Goal: Task Accomplishment & Management: Manage account settings

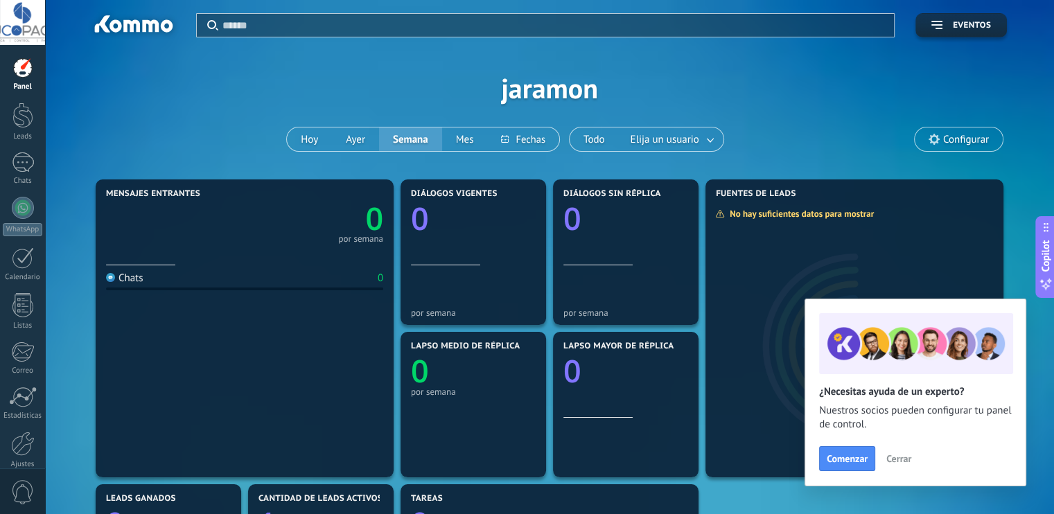
click at [894, 462] on span "Cerrar" at bounding box center [898, 459] width 25 height 10
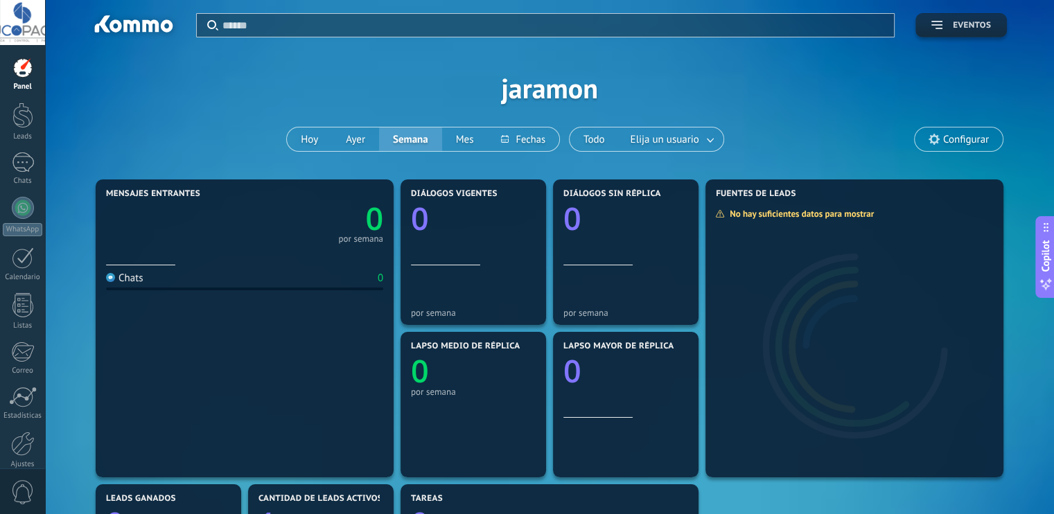
click at [923, 29] on button "Eventos" at bounding box center [960, 25] width 91 height 24
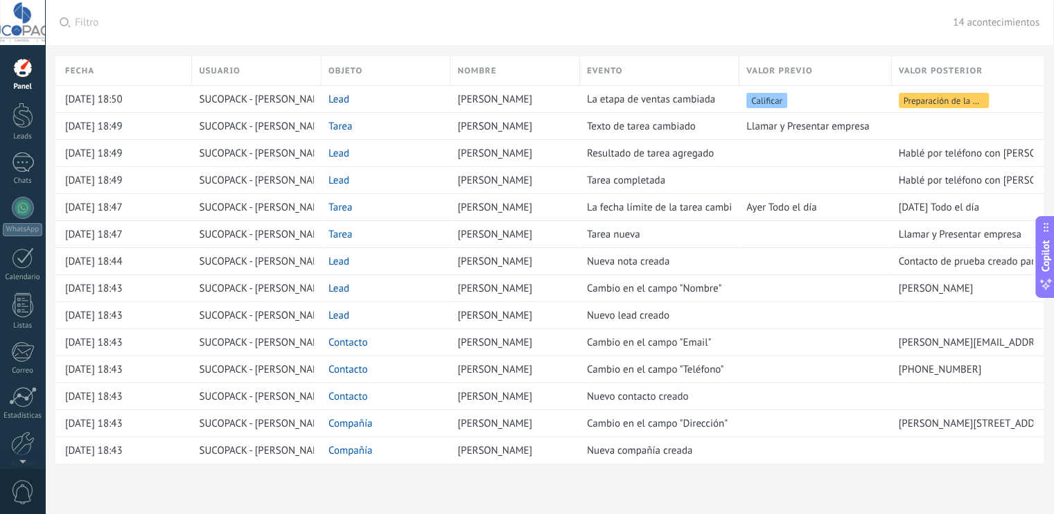
click at [33, 31] on div at bounding box center [22, 22] width 45 height 45
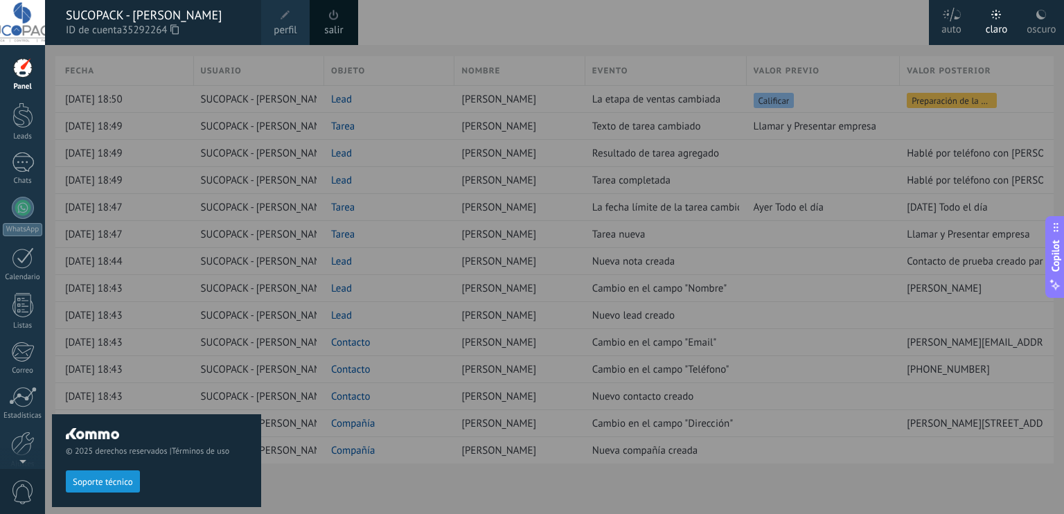
click at [30, 71] on div at bounding box center [22, 68] width 21 height 21
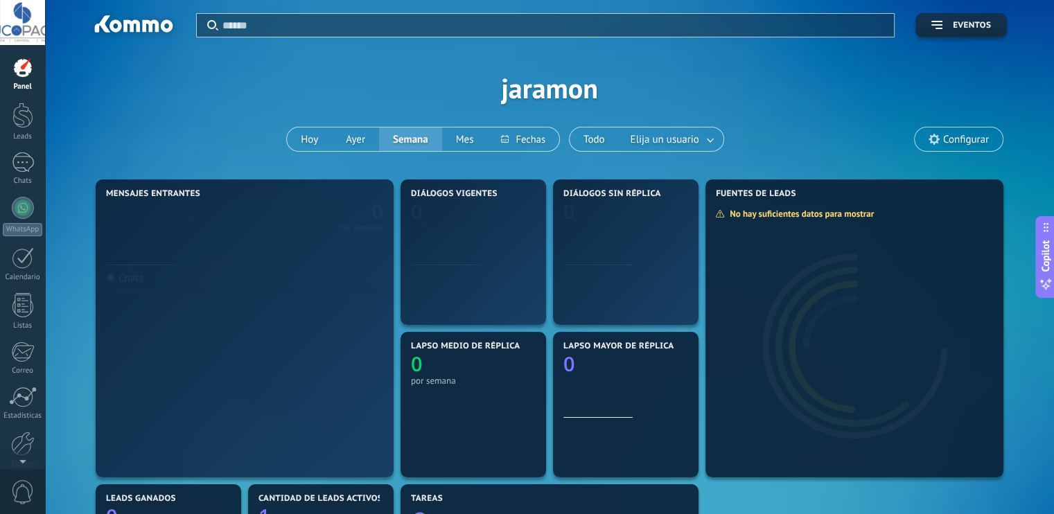
click at [21, 73] on div at bounding box center [22, 68] width 21 height 21
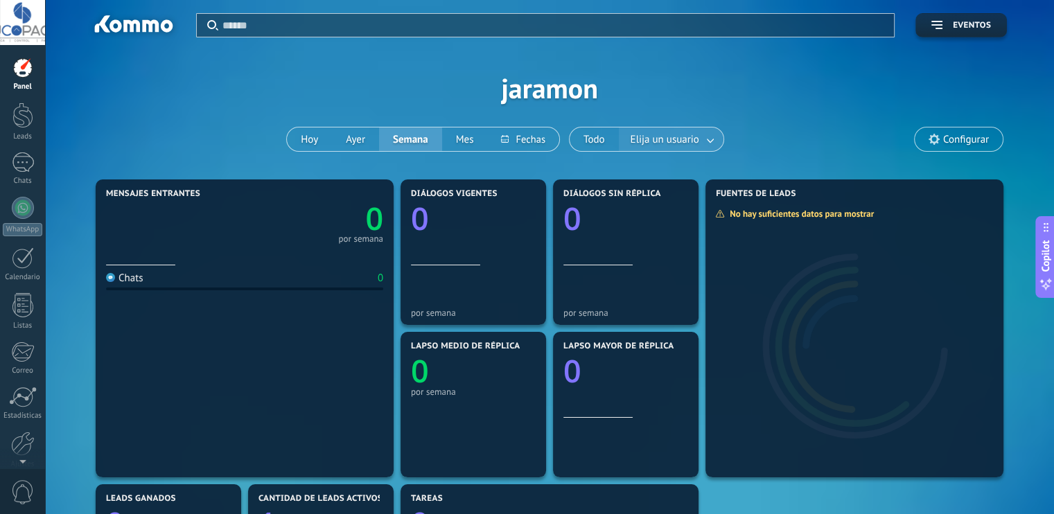
click at [709, 141] on link at bounding box center [710, 139] width 25 height 23
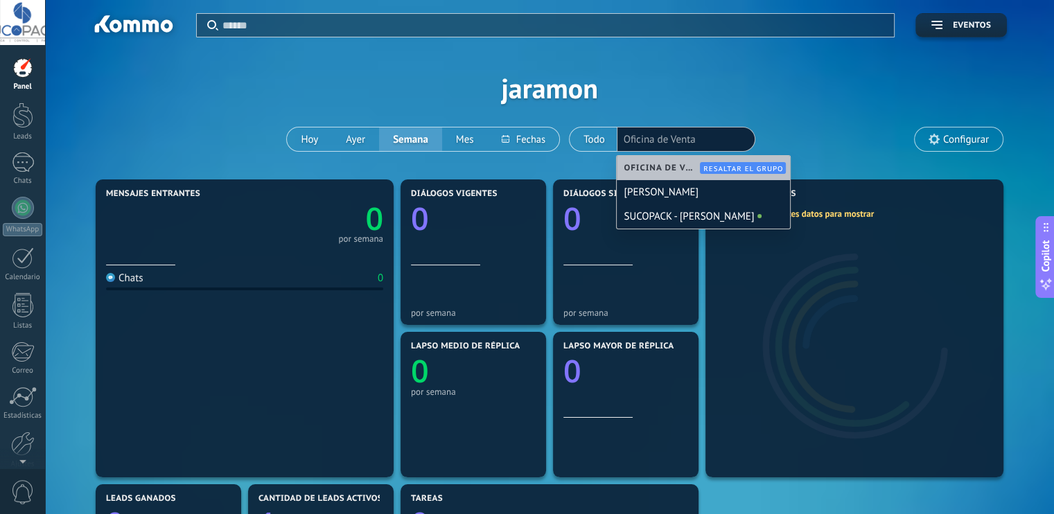
click at [861, 113] on div "Aplicar Eventos jaramon [DATE] [DATE] Semana Mes Todo Elija un usuario Oficina …" at bounding box center [549, 88] width 967 height 176
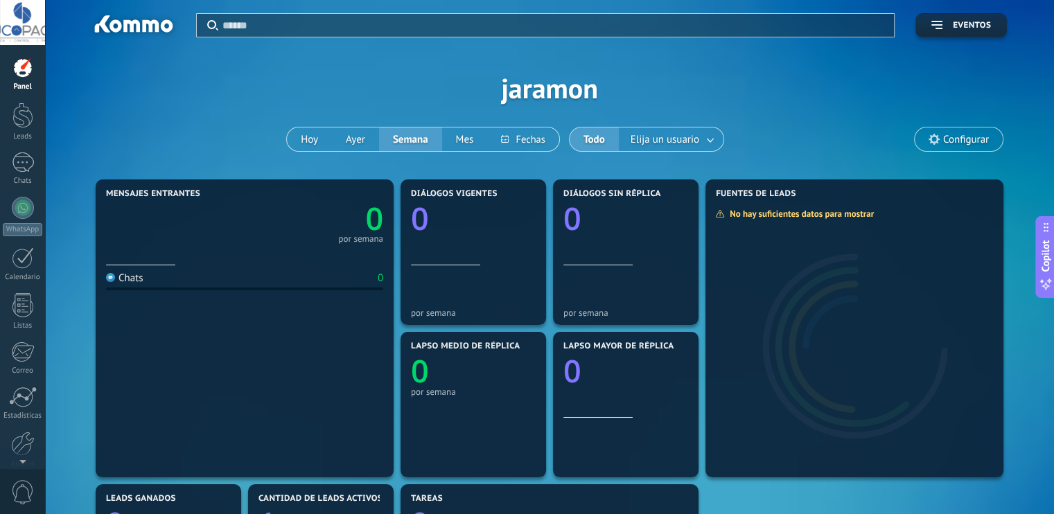
click at [974, 143] on span "Configurar" at bounding box center [966, 140] width 46 height 12
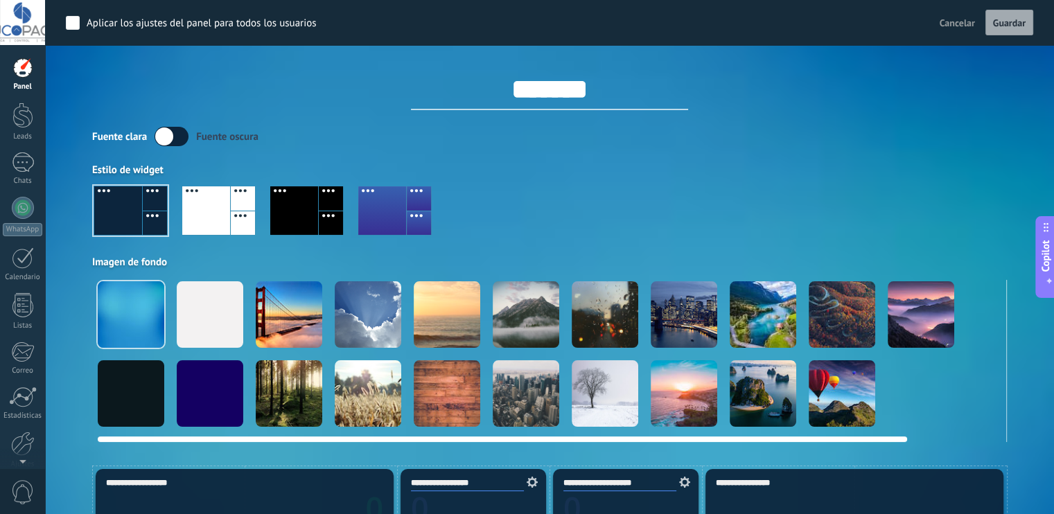
click at [216, 409] on div at bounding box center [210, 393] width 67 height 67
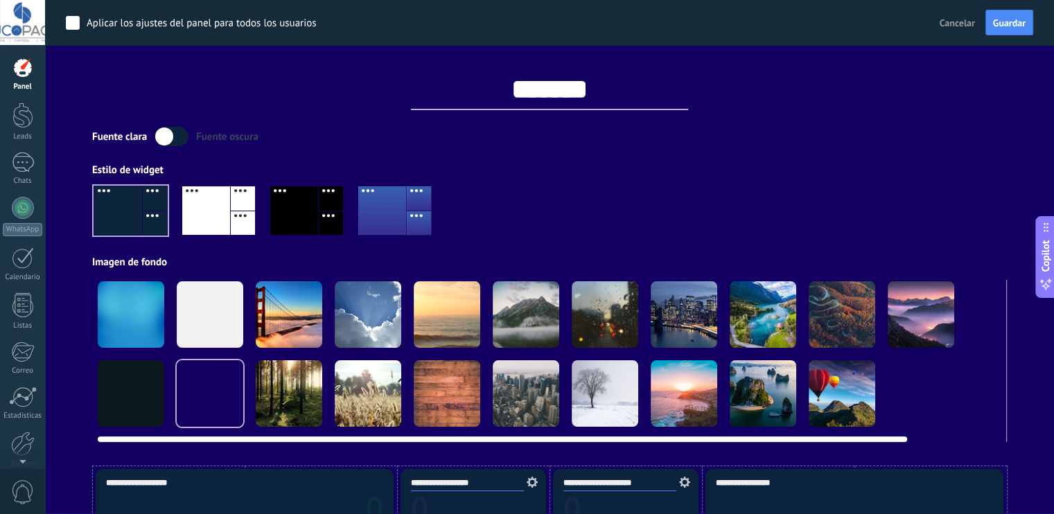
click at [542, 393] on div at bounding box center [526, 393] width 67 height 67
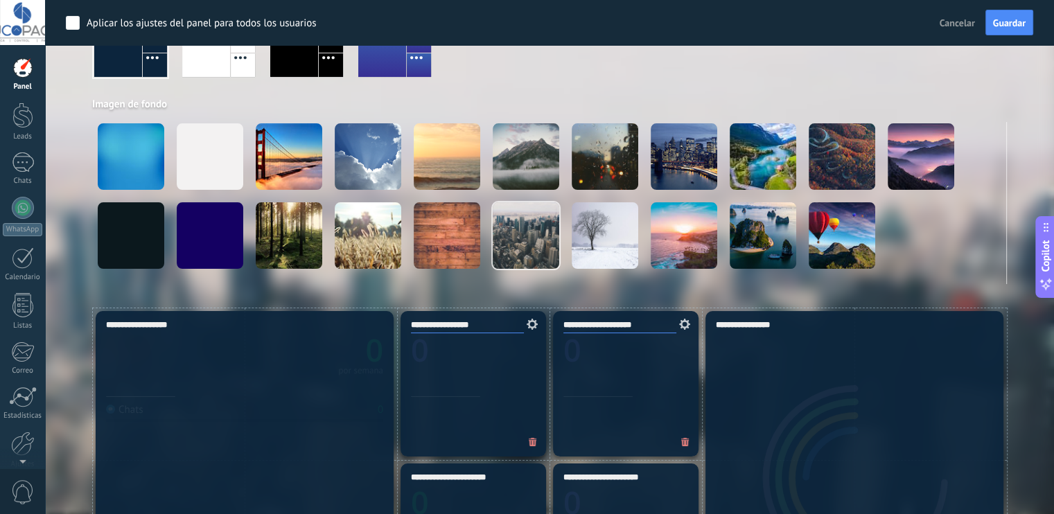
scroll to position [208, 0]
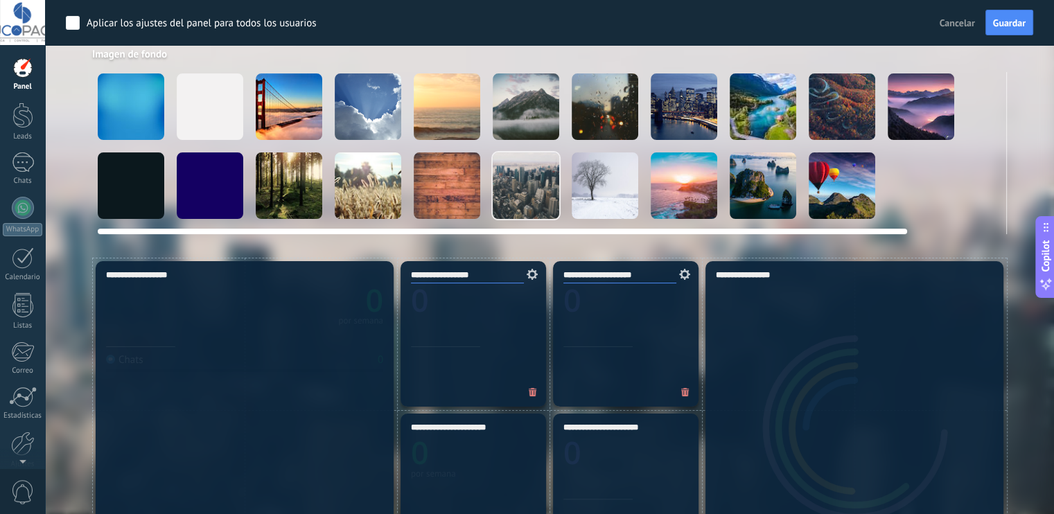
click at [834, 182] on div at bounding box center [842, 185] width 67 height 67
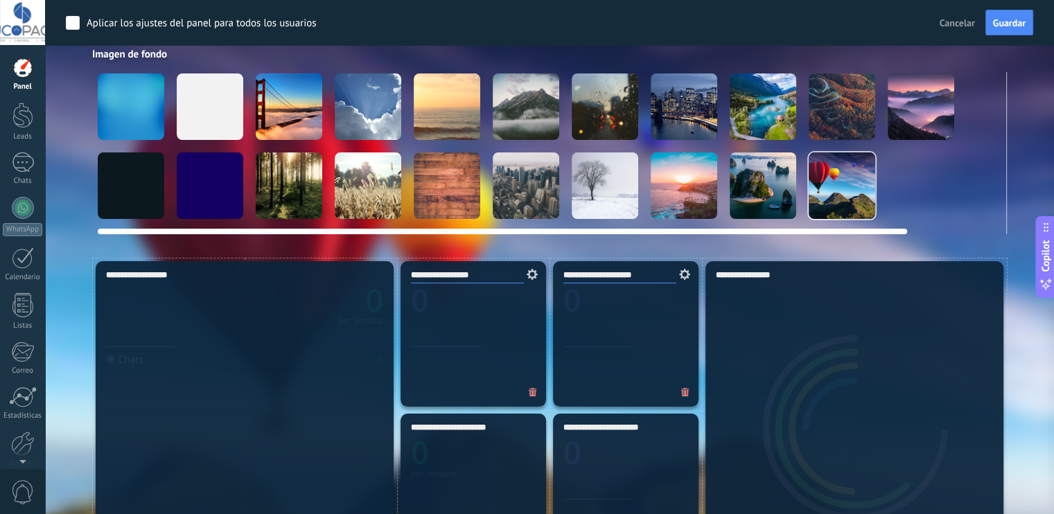
scroll to position [0, 107]
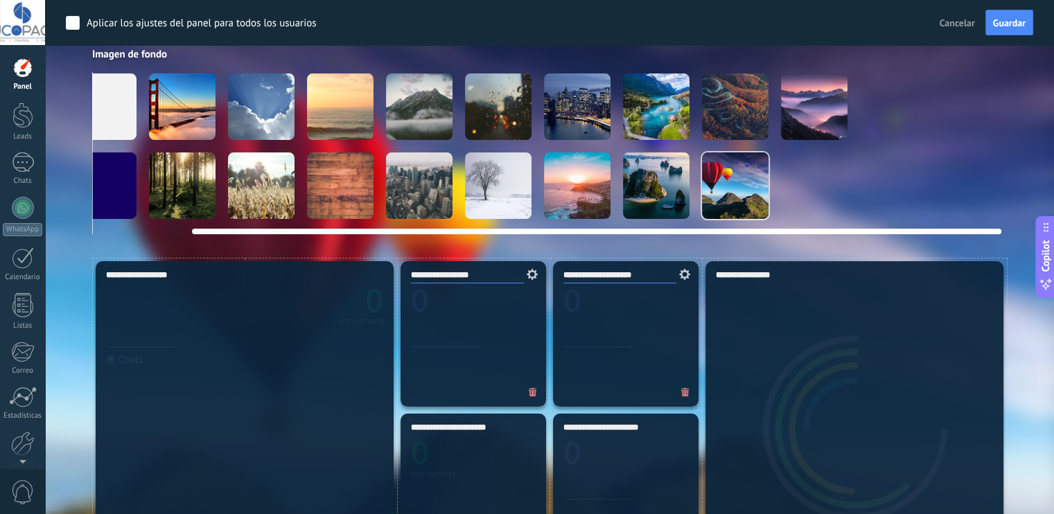
drag, startPoint x: 848, startPoint y: 232, endPoint x: 992, endPoint y: 224, distance: 144.3
click at [992, 224] on div at bounding box center [549, 228] width 903 height 11
click at [979, 191] on video at bounding box center [972, 185] width 67 height 67
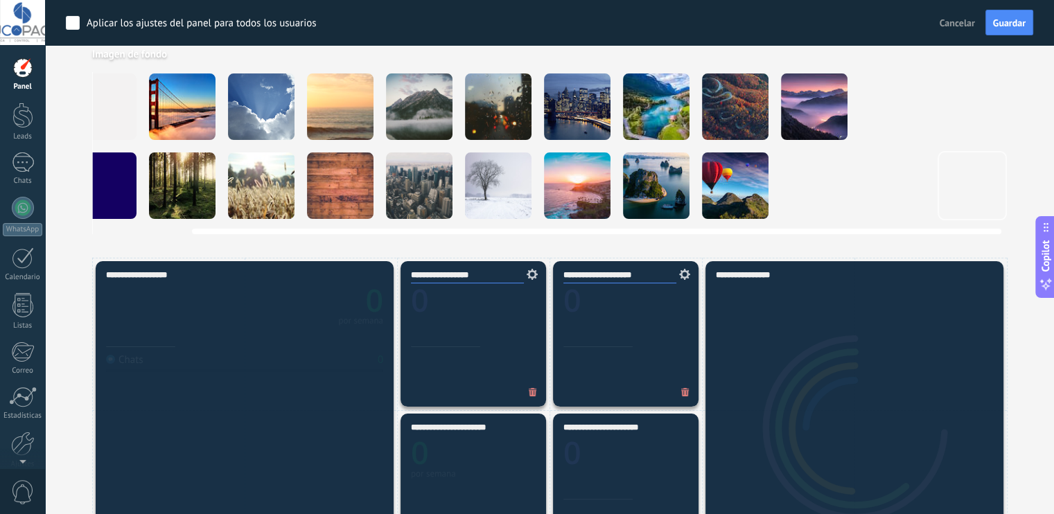
click at [505, 118] on div at bounding box center [498, 106] width 67 height 67
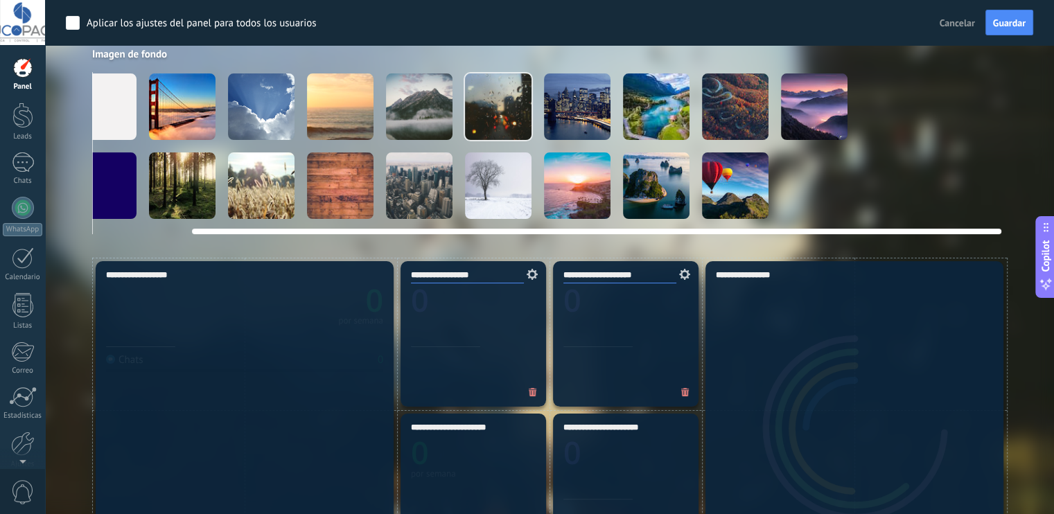
click at [112, 189] on div at bounding box center [103, 185] width 67 height 67
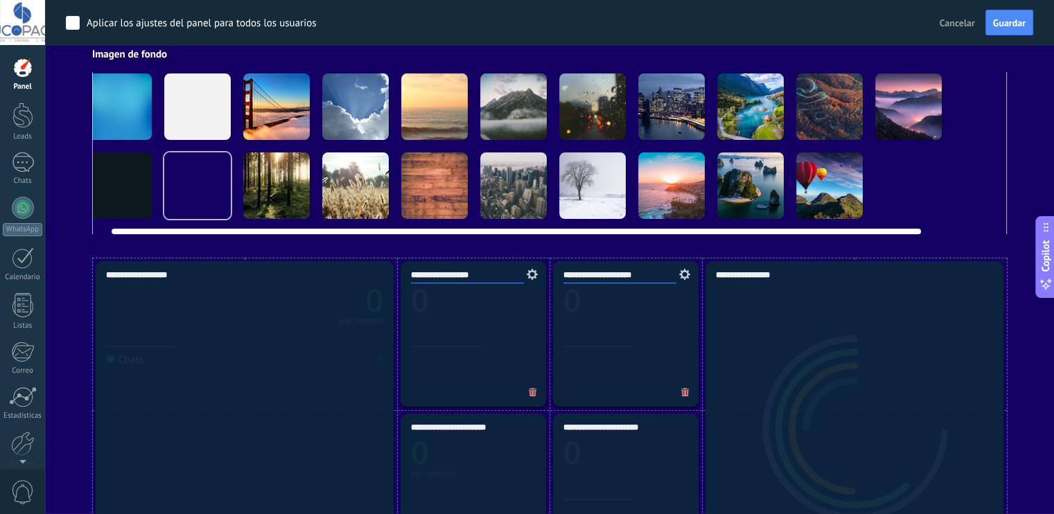
scroll to position [0, 0]
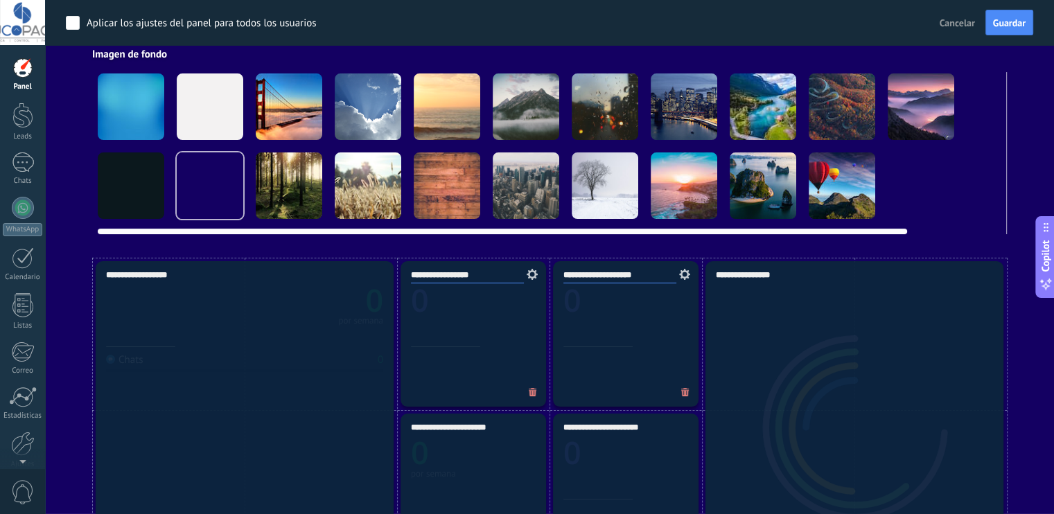
drag, startPoint x: 263, startPoint y: 229, endPoint x: 160, endPoint y: 236, distance: 103.5
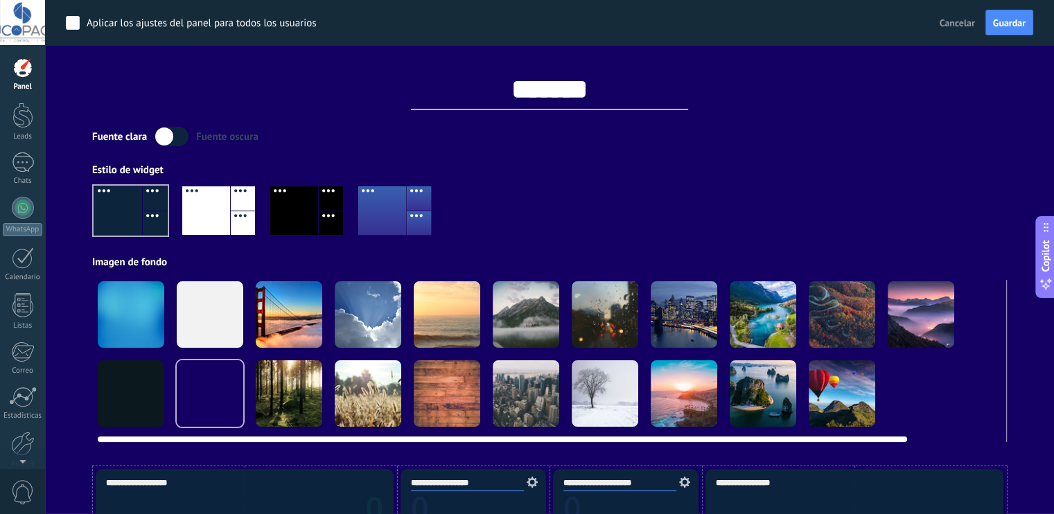
click at [125, 317] on div at bounding box center [131, 314] width 67 height 67
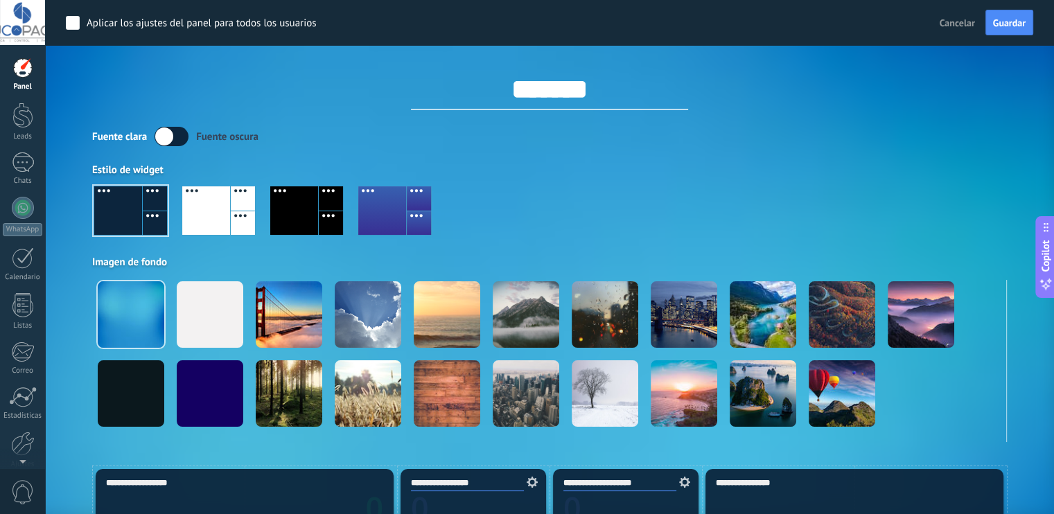
click at [705, 220] on div at bounding box center [549, 216] width 915 height 79
click at [960, 27] on span "Cancelar" at bounding box center [956, 23] width 35 height 12
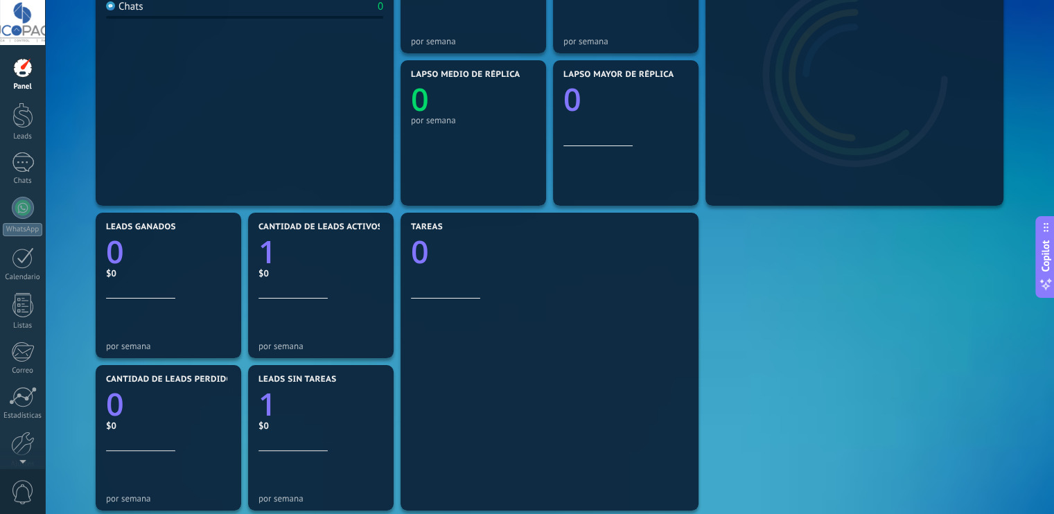
scroll to position [346, 0]
